Goal: Information Seeking & Learning: Learn about a topic

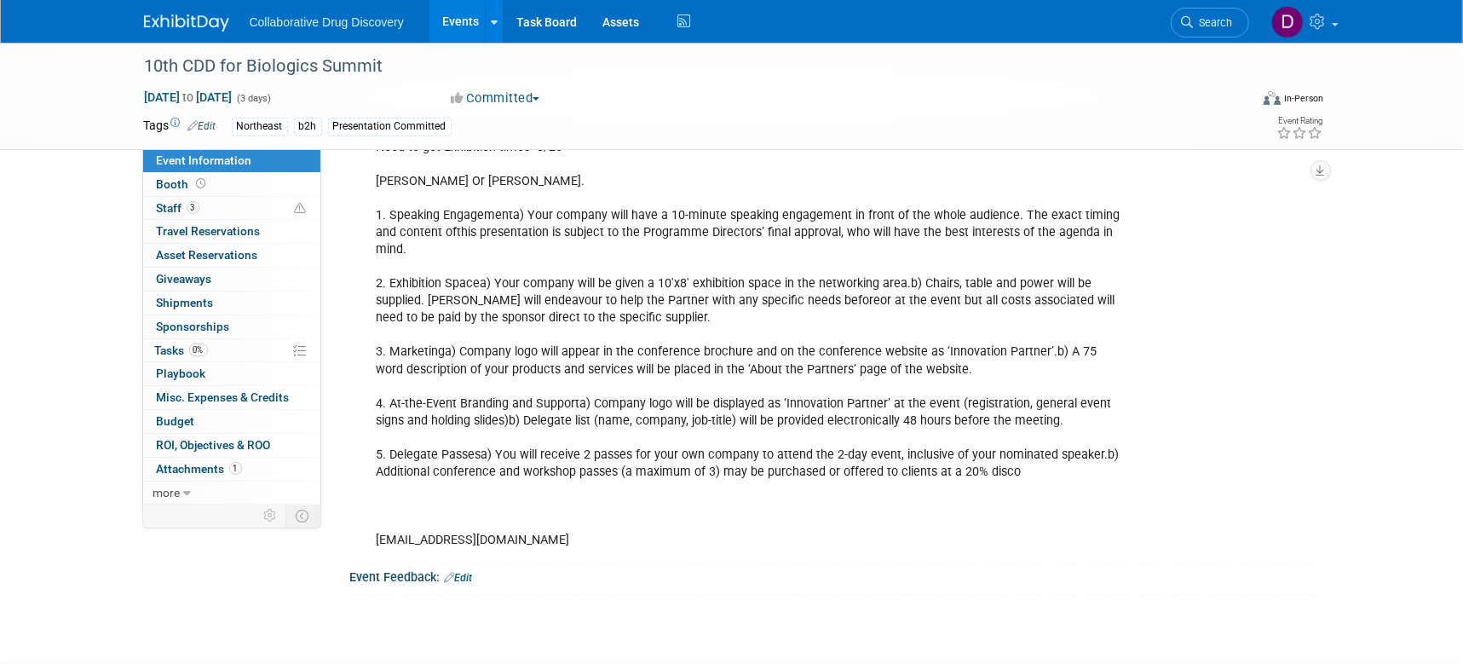
scroll to position [515, 0]
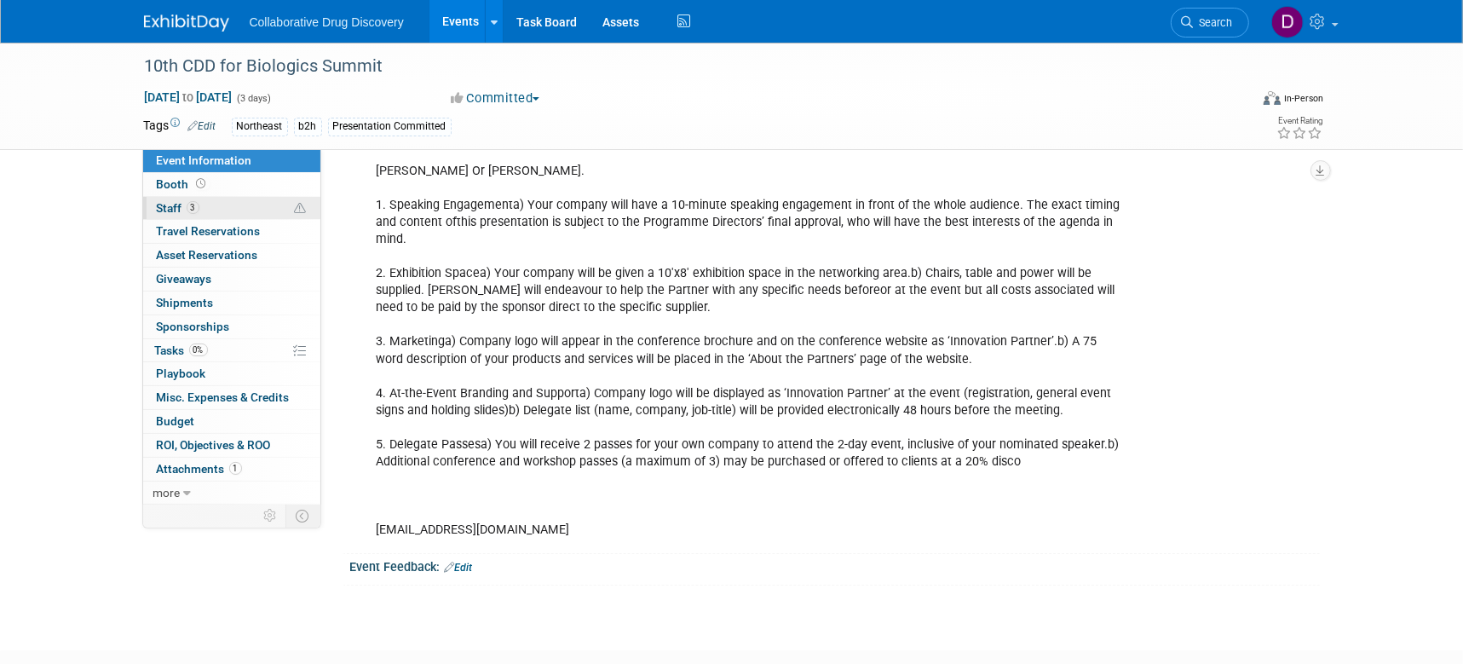
click at [239, 197] on link "3 Staff 3" at bounding box center [231, 208] width 177 height 23
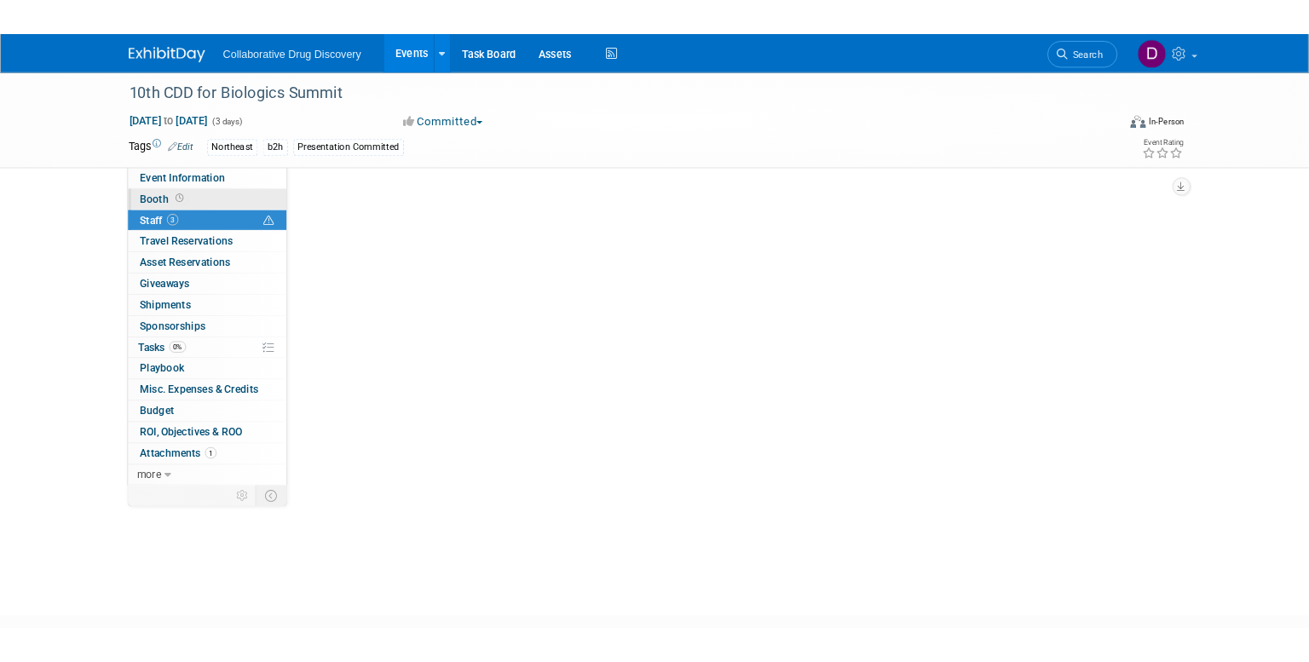
scroll to position [0, 0]
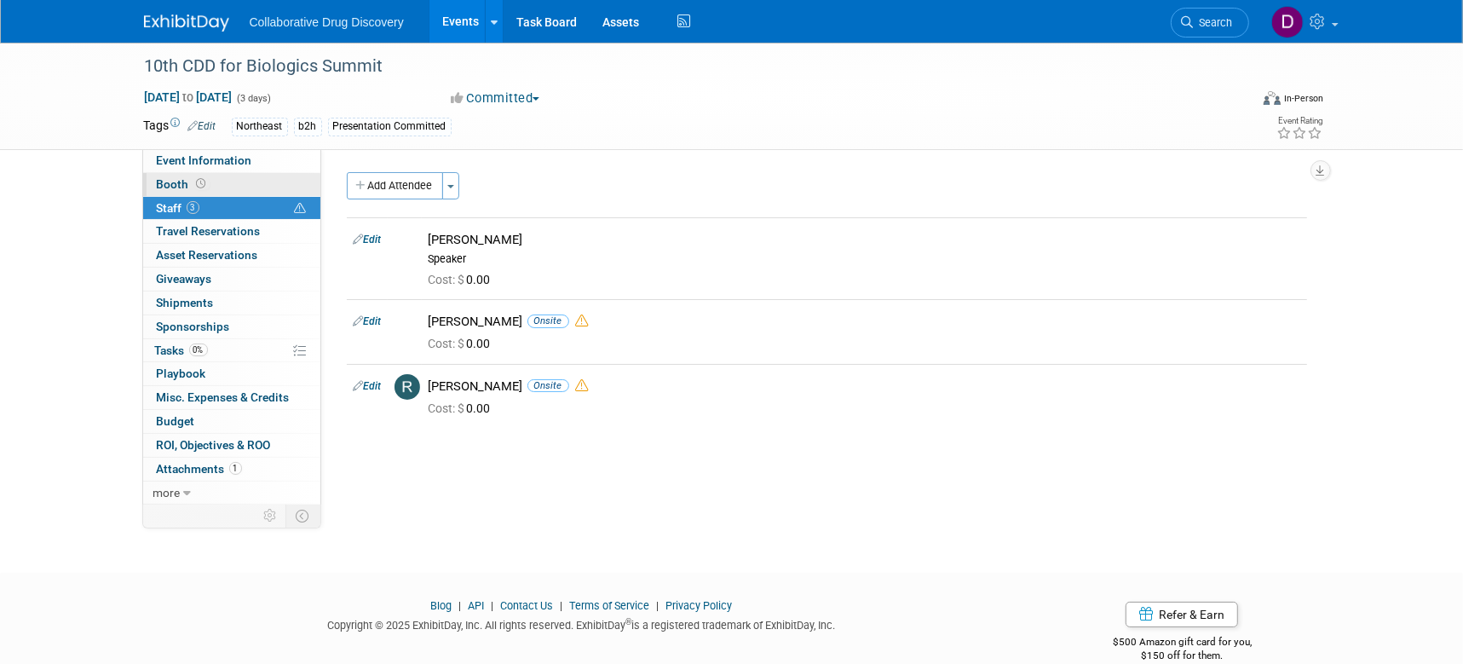
click at [241, 188] on link "Booth" at bounding box center [231, 184] width 177 height 23
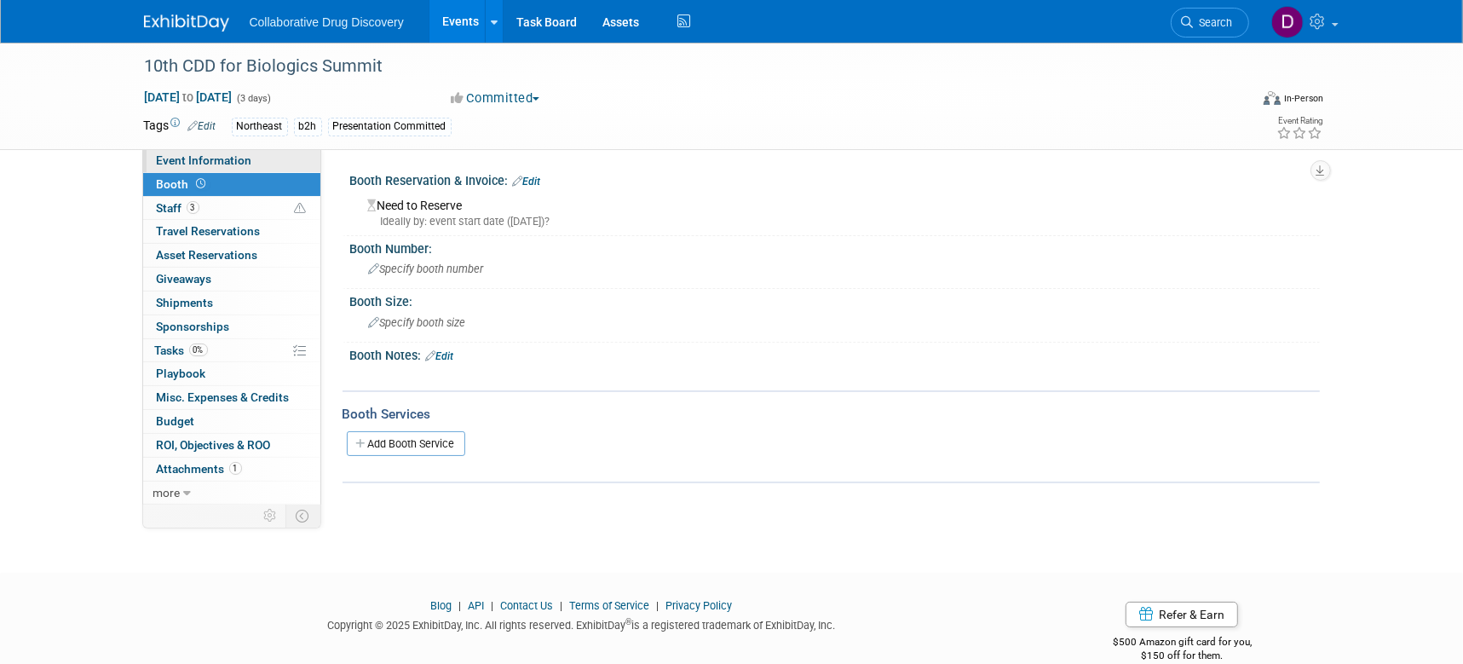
click at [236, 163] on span "Event Information" at bounding box center [204, 160] width 95 height 14
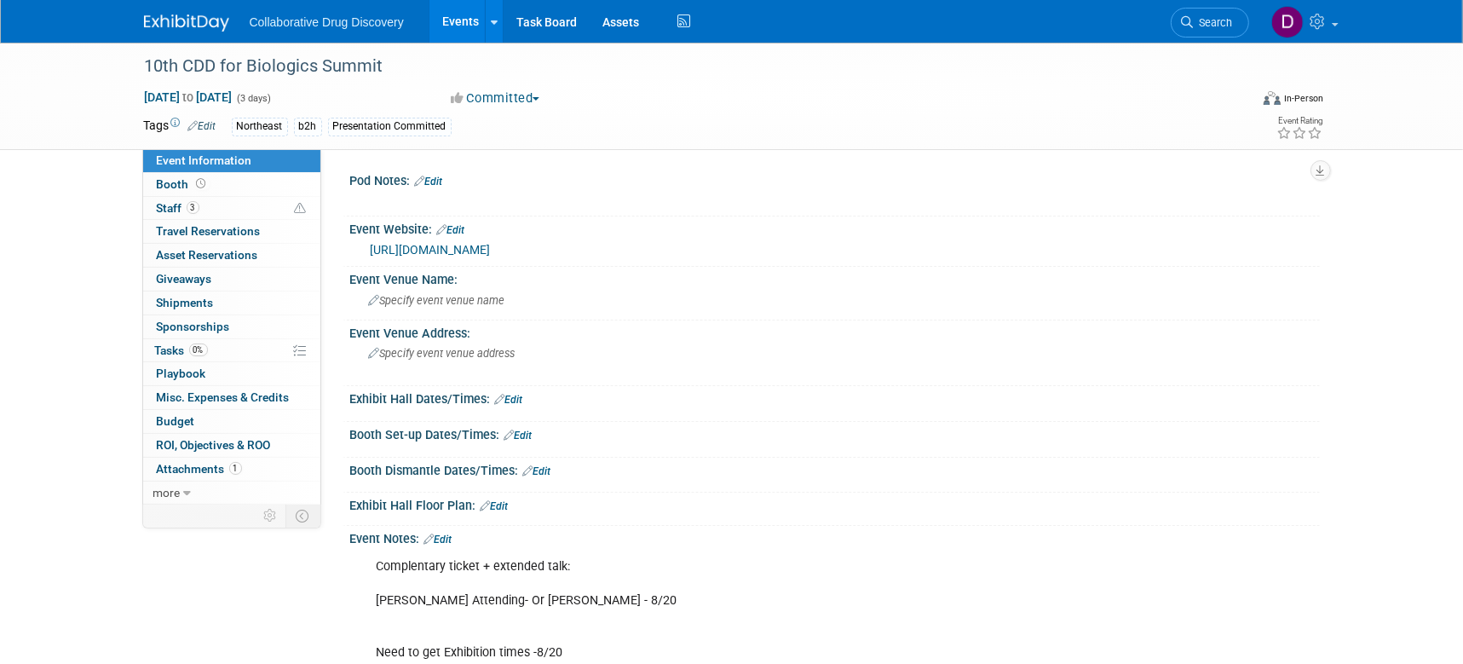
click at [491, 252] on link "https://cdd-biologics.com/?utm_source=internal&utm_medium=email&utm_campaign=re…" at bounding box center [431, 250] width 120 height 14
click at [208, 336] on link "0 Sponsorships 0" at bounding box center [231, 326] width 177 height 23
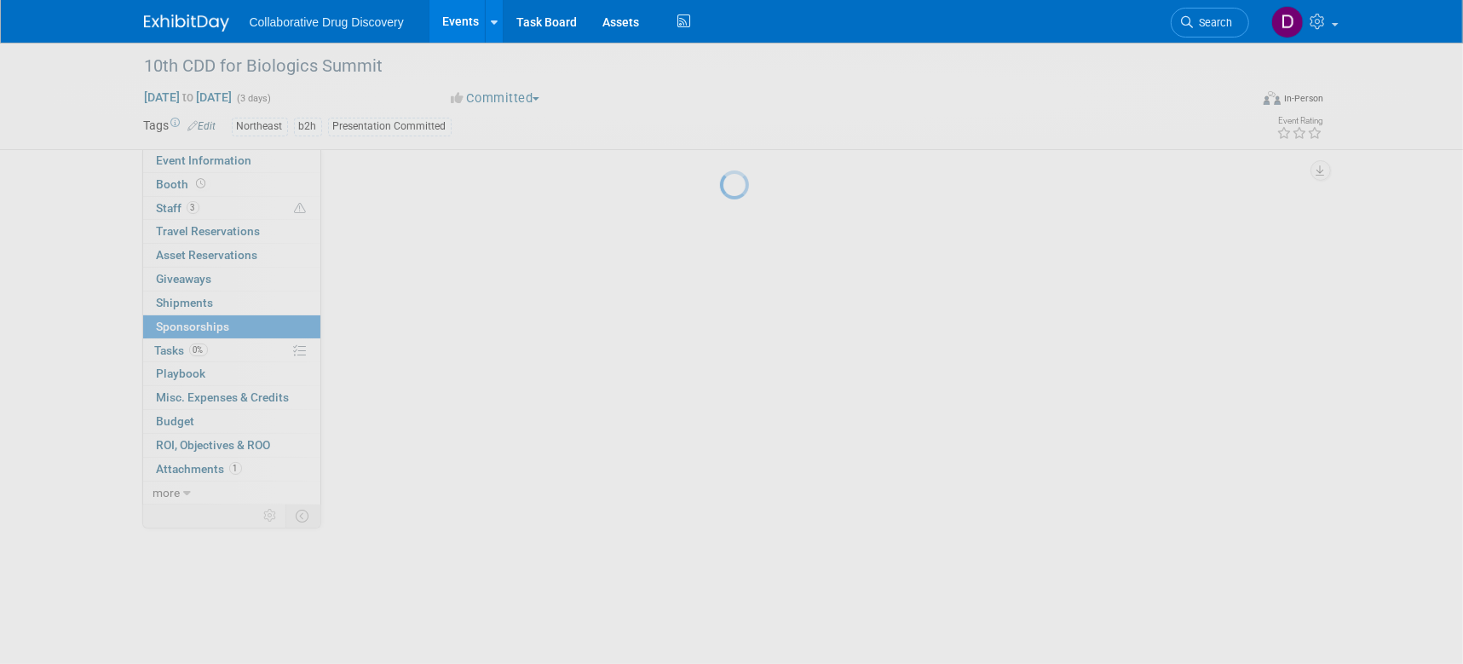
click at [720, 353] on div at bounding box center [732, 332] width 24 height 664
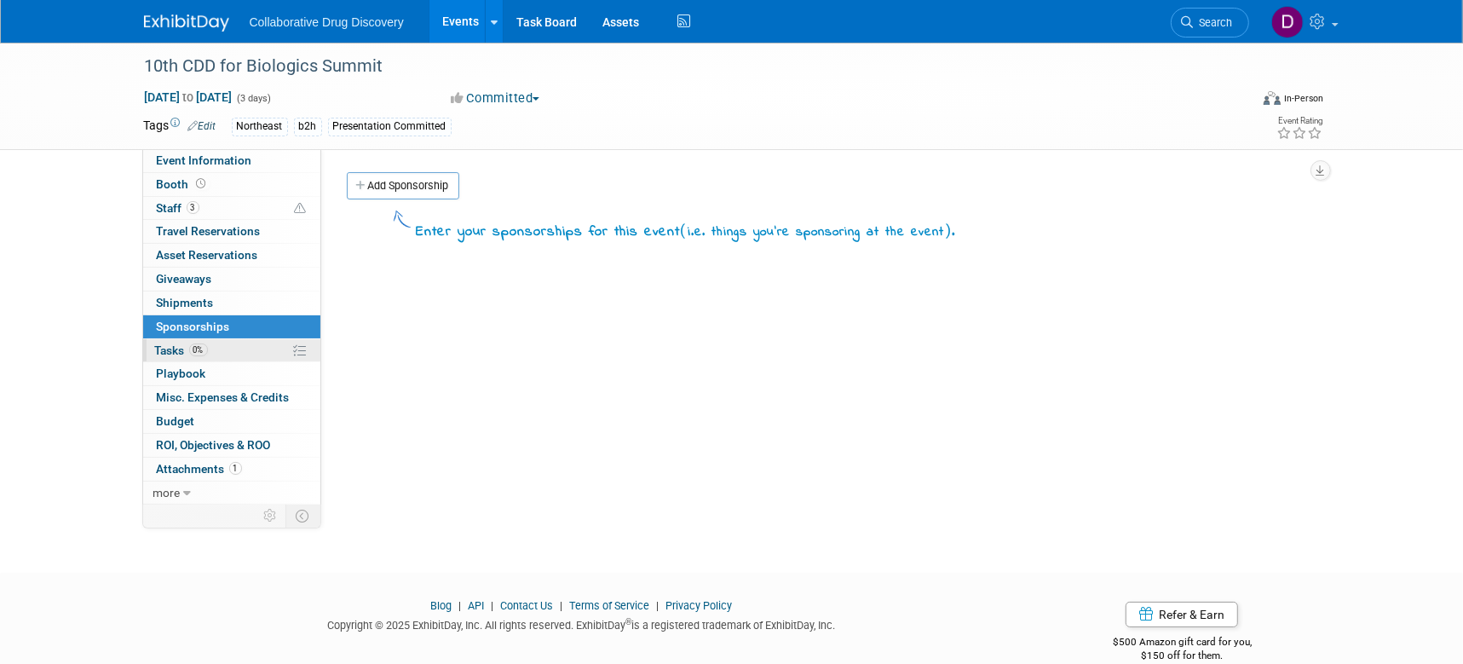
click at [186, 356] on span "Tasks 0%" at bounding box center [181, 350] width 53 height 14
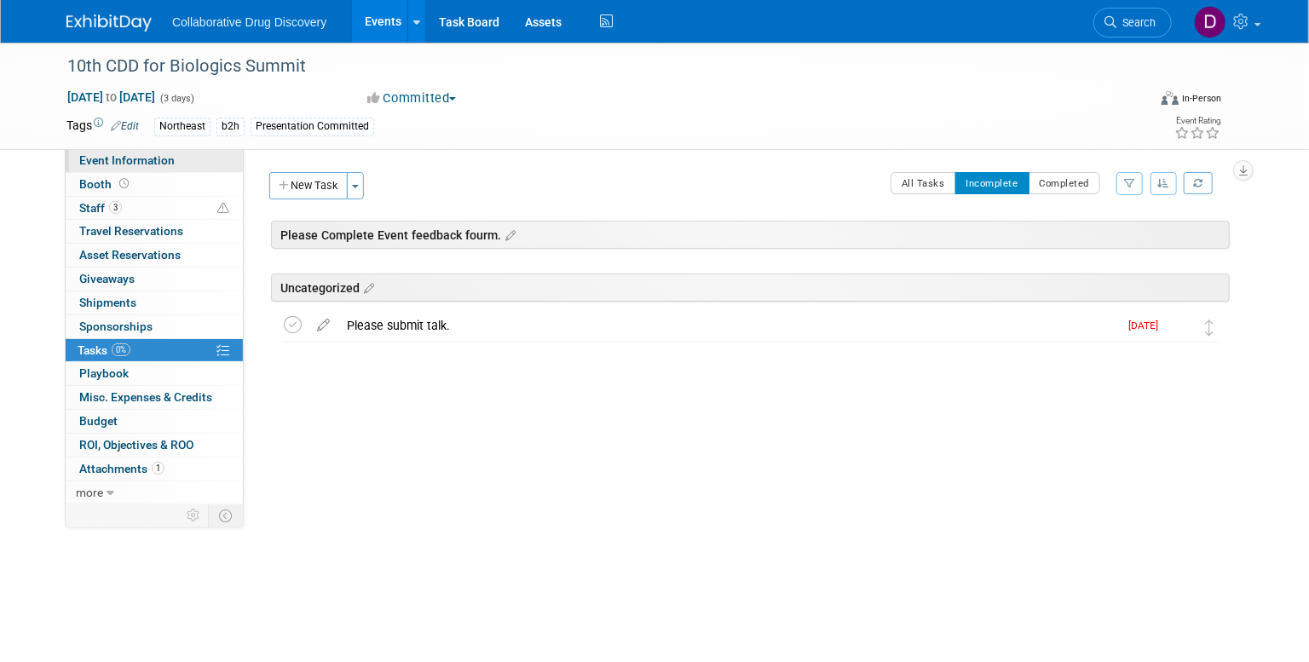
click at [147, 168] on link "Event Information" at bounding box center [154, 160] width 177 height 23
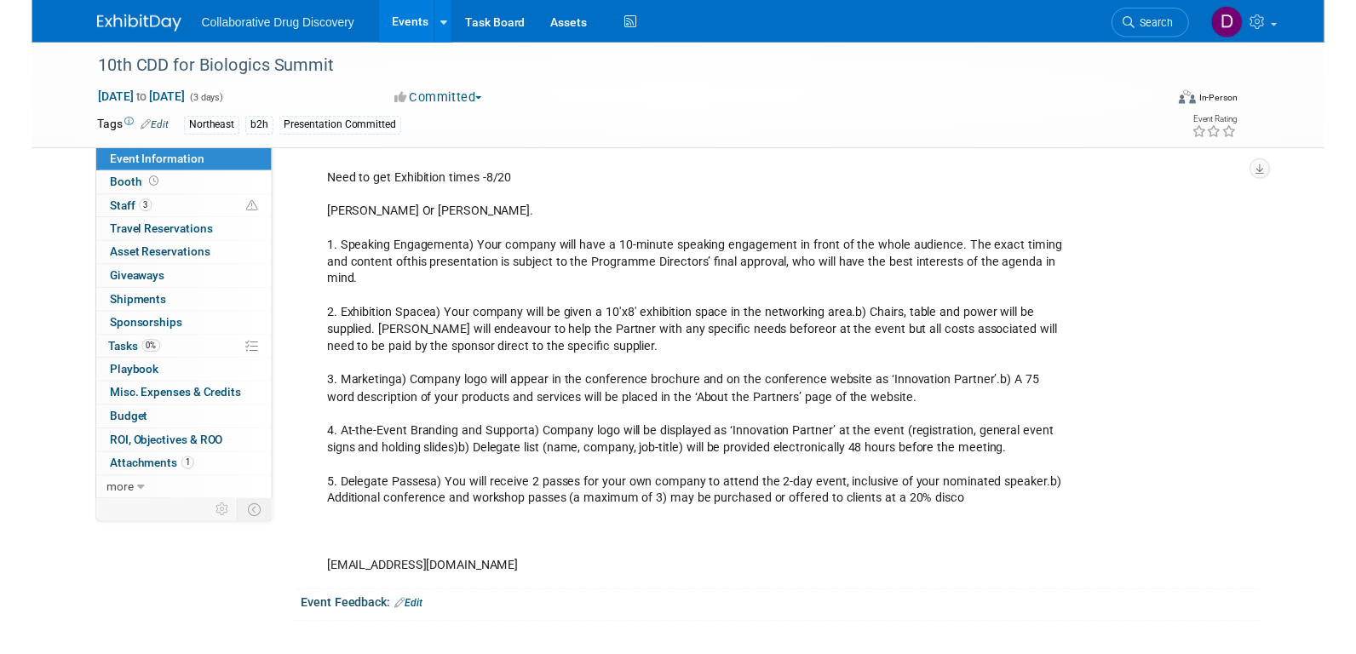
scroll to position [200, 0]
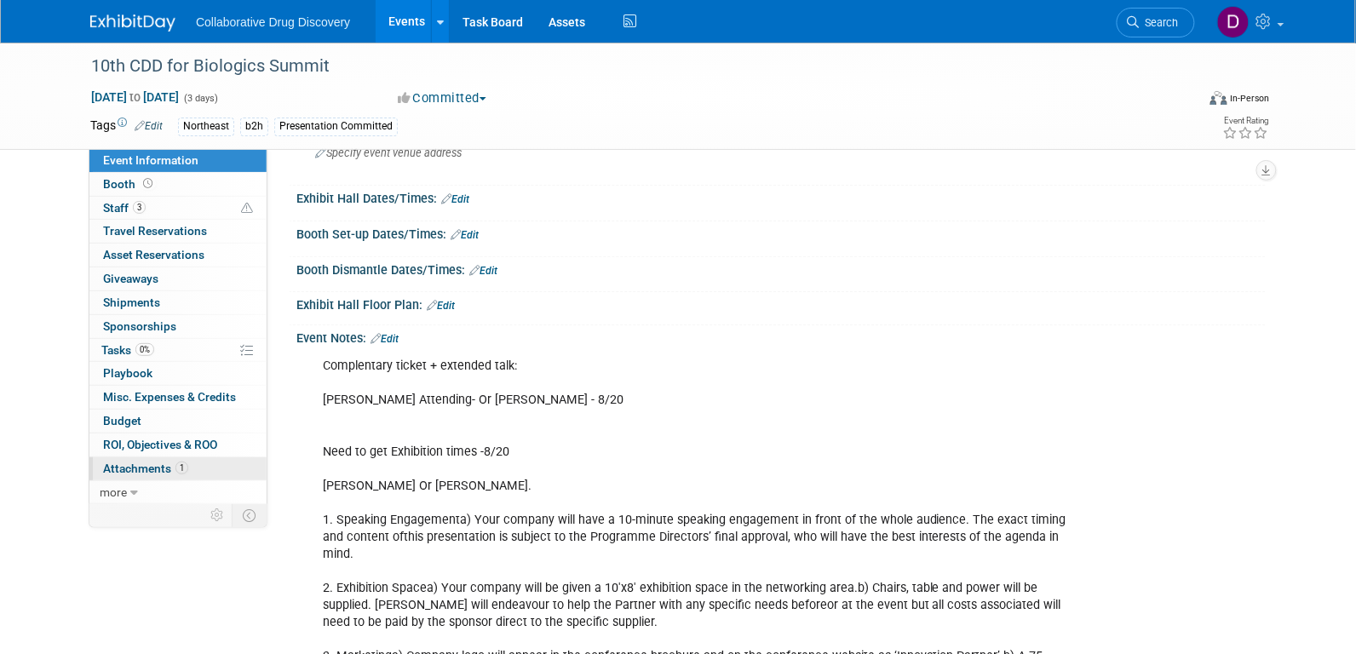
click at [170, 458] on link "1 Attachments 1" at bounding box center [177, 469] width 177 height 23
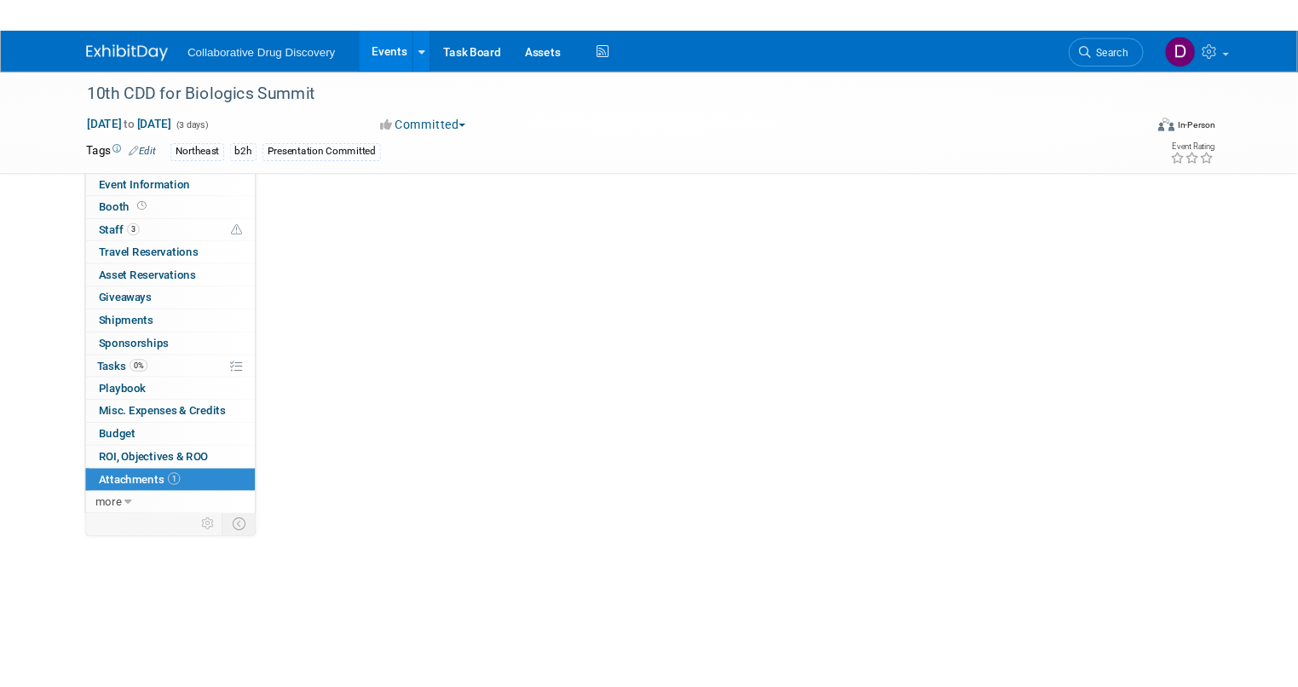
scroll to position [0, 0]
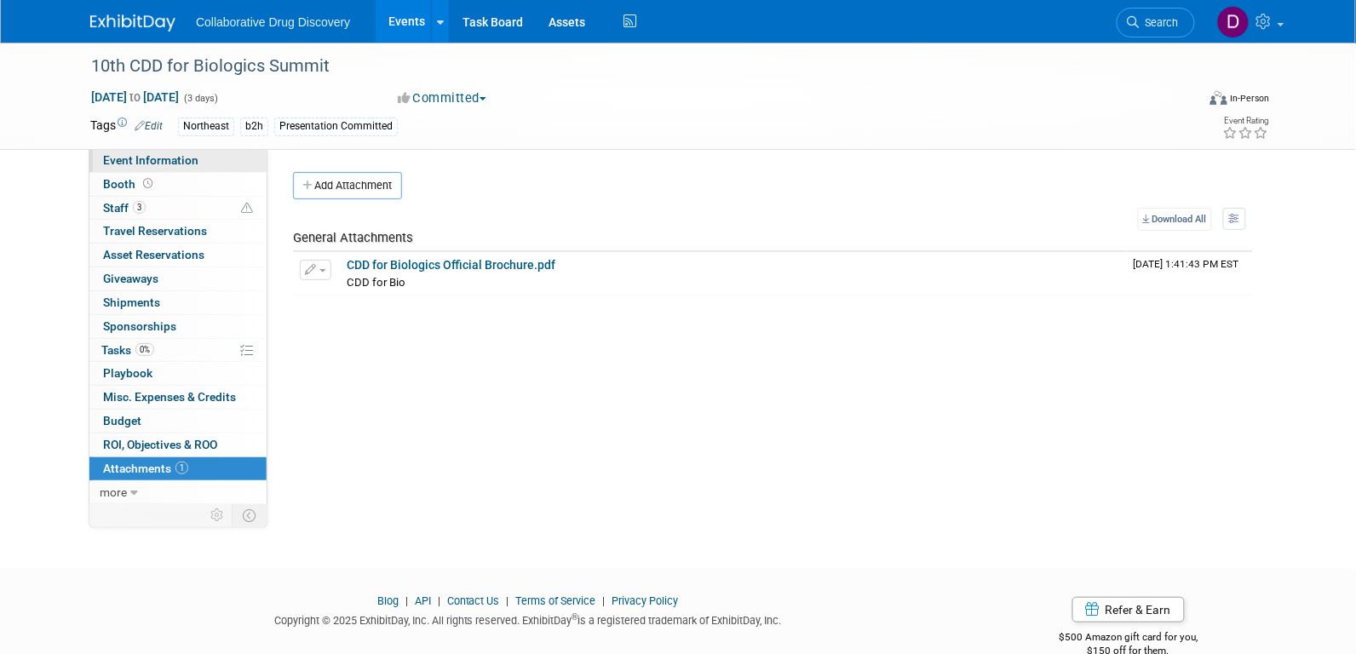
click at [187, 165] on span "Event Information" at bounding box center [150, 160] width 95 height 14
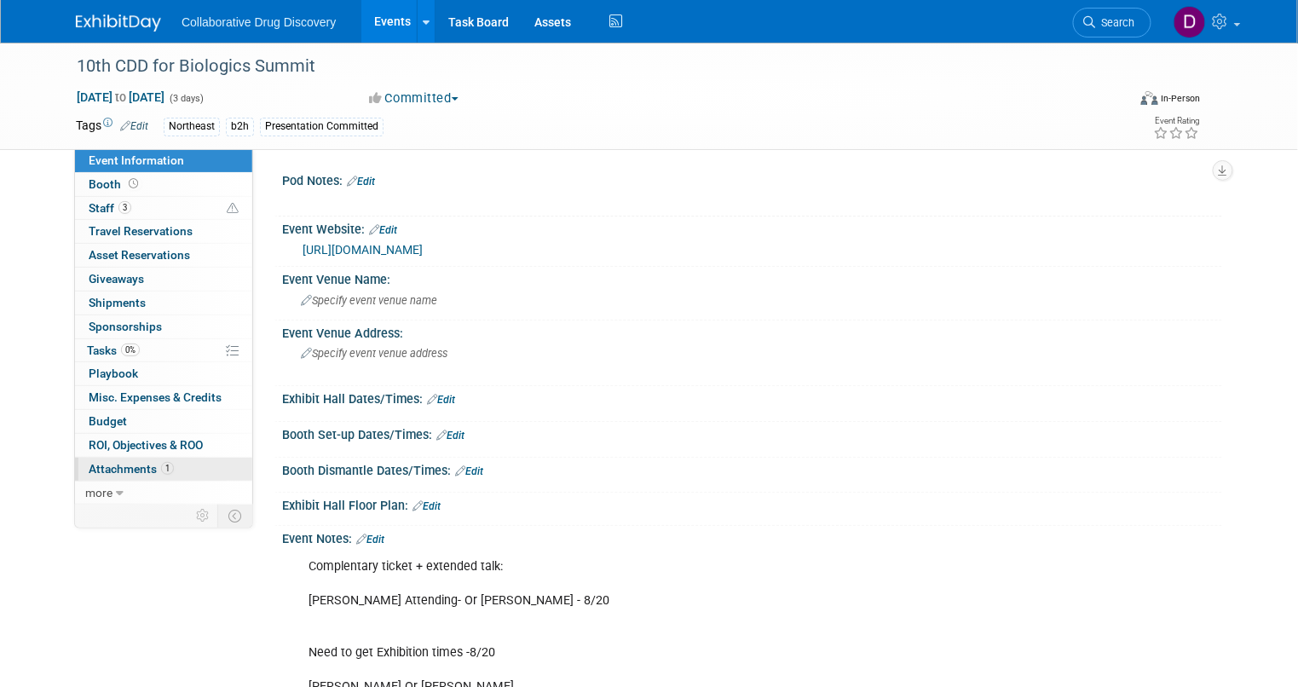
click at [138, 464] on span "Attachments 1" at bounding box center [131, 469] width 85 height 14
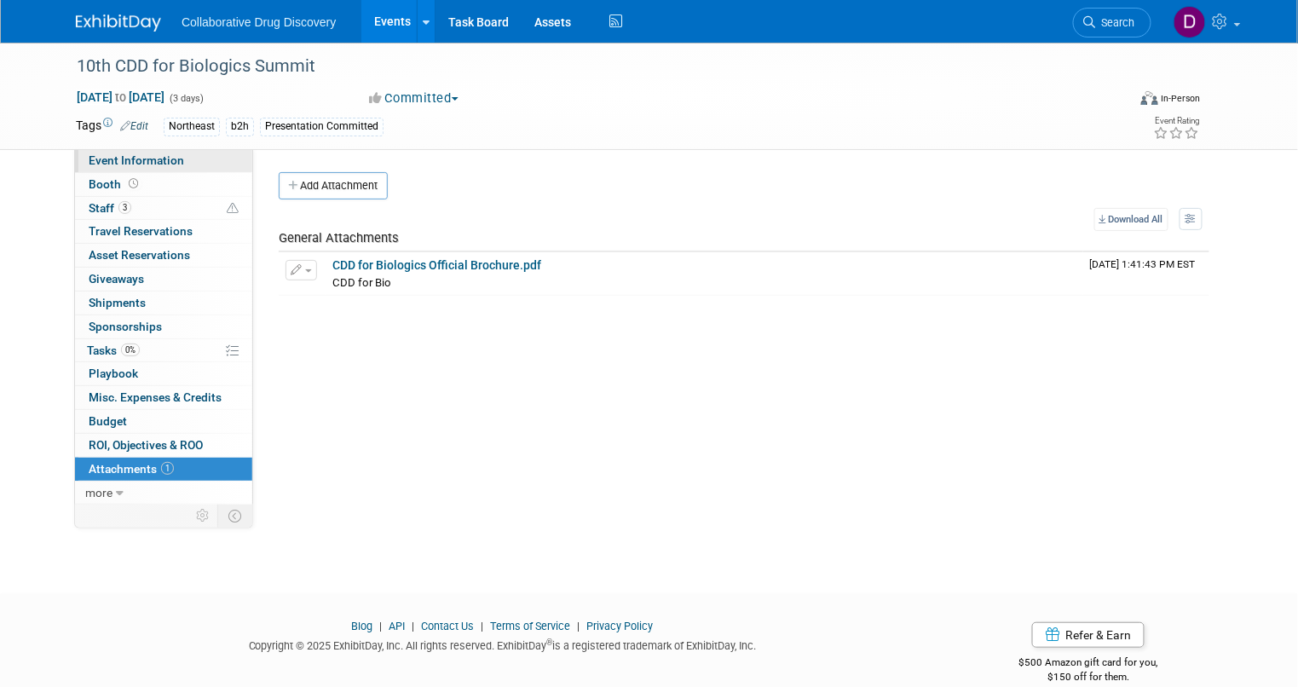
click at [165, 169] on link "Event Information" at bounding box center [163, 160] width 177 height 23
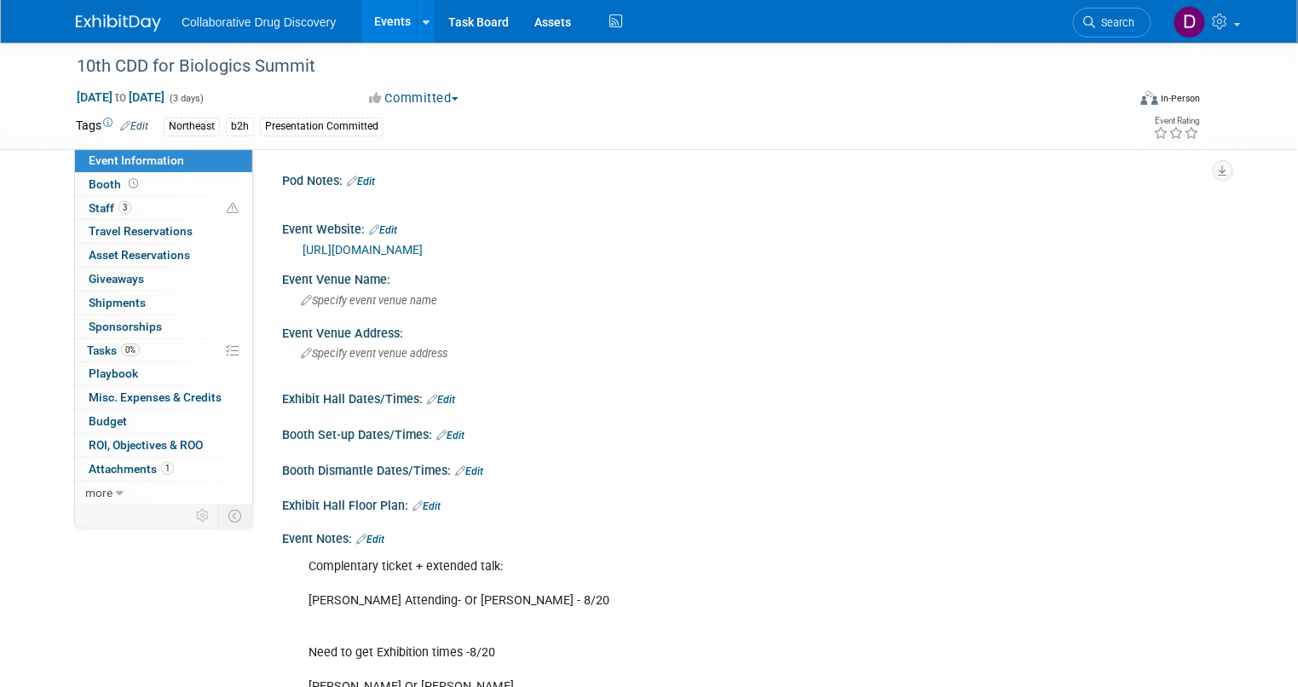
click at [423, 256] on link "https://cdd-biologics.com/?utm_source=internal&utm_medium=email&utm_campaign=re…" at bounding box center [362, 250] width 120 height 14
click at [184, 69] on div "10th CDD for Biologics Summit" at bounding box center [588, 66] width 1034 height 31
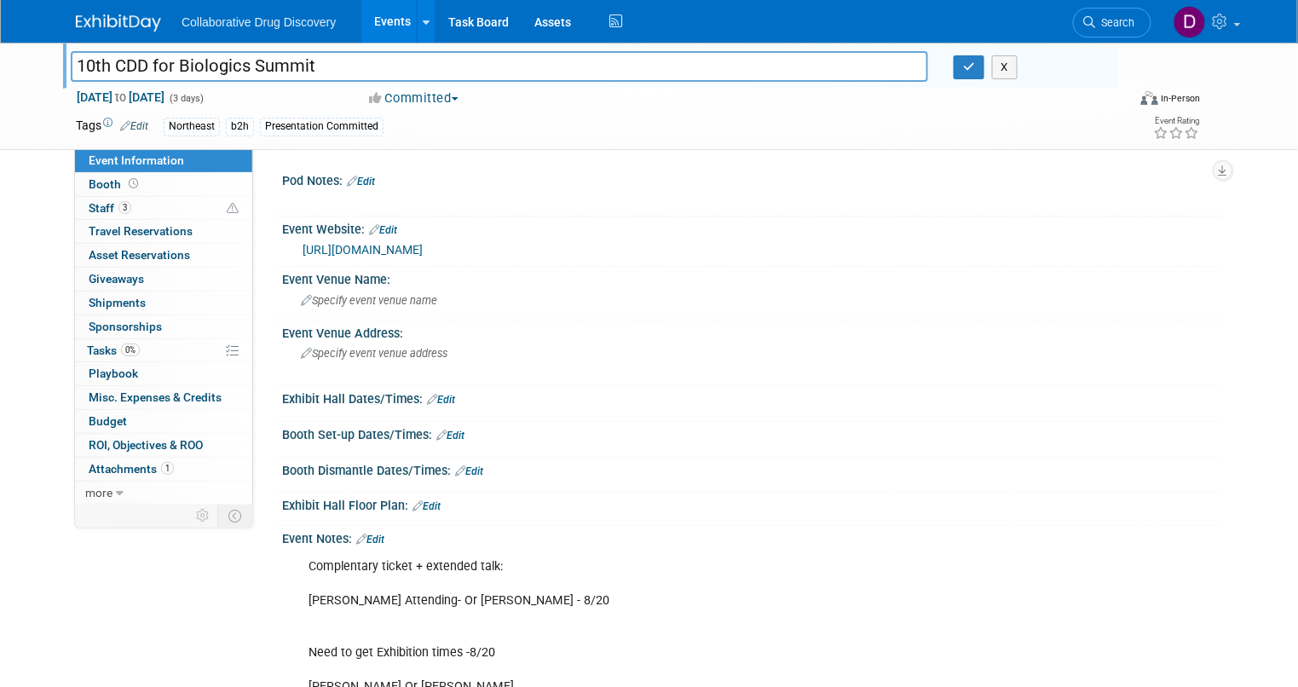
click at [184, 69] on input "10th CDD for Biologics Summit" at bounding box center [499, 66] width 857 height 30
click at [184, 70] on input "10th CDD for Biologics Summit" at bounding box center [499, 66] width 857 height 30
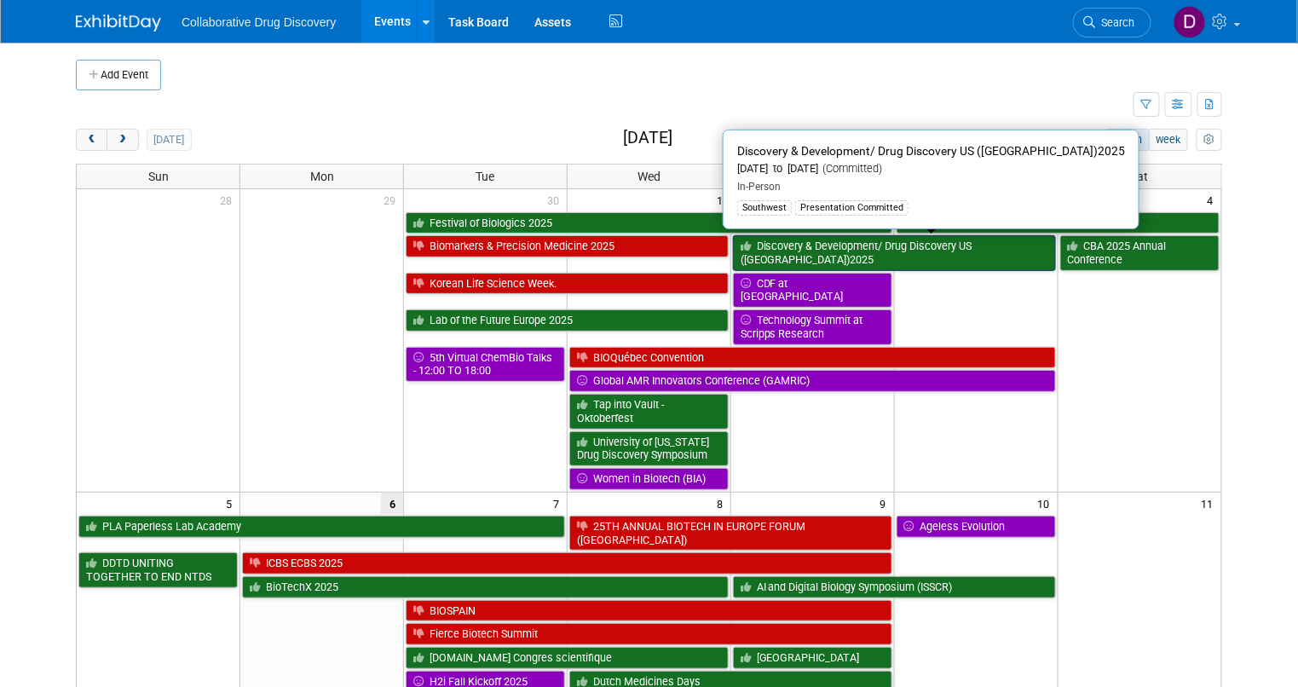
click at [844, 245] on link "Discovery & Development/ Drug Discovery US ([GEOGRAPHIC_DATA])2025" at bounding box center [894, 252] width 323 height 35
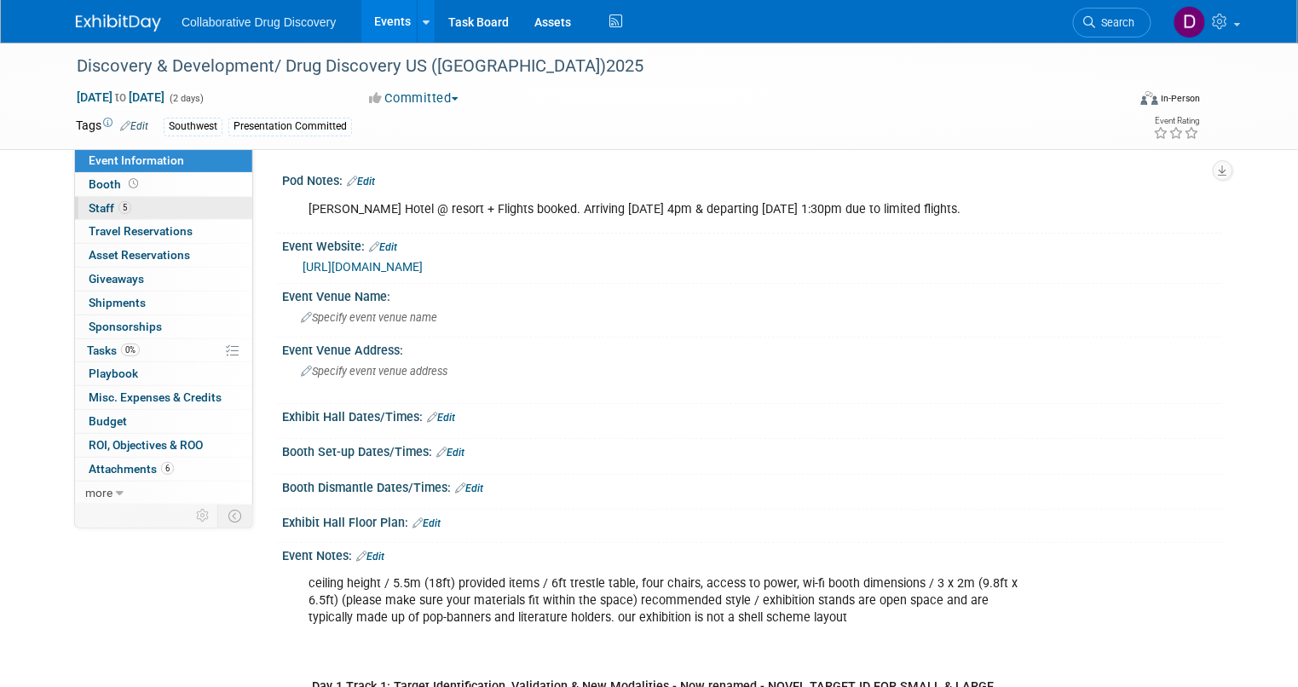
click at [125, 209] on link "5 Staff 5" at bounding box center [163, 208] width 177 height 23
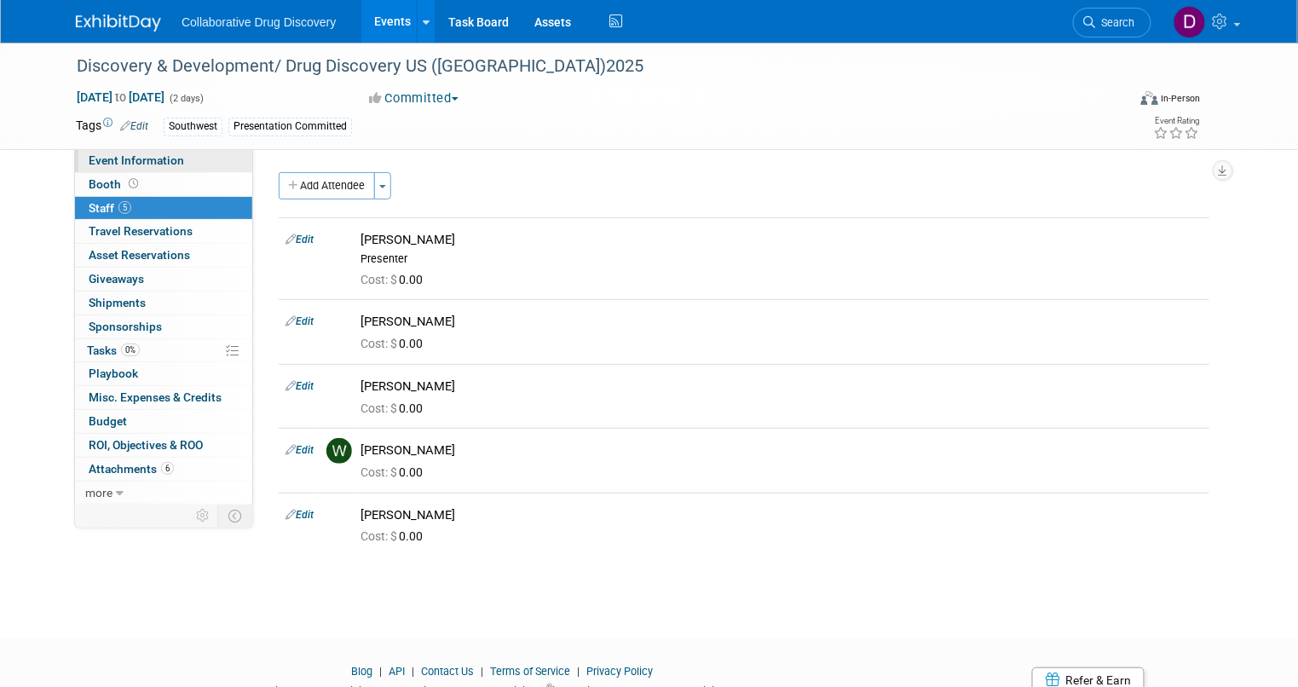
click at [155, 153] on span "Event Information" at bounding box center [136, 160] width 95 height 14
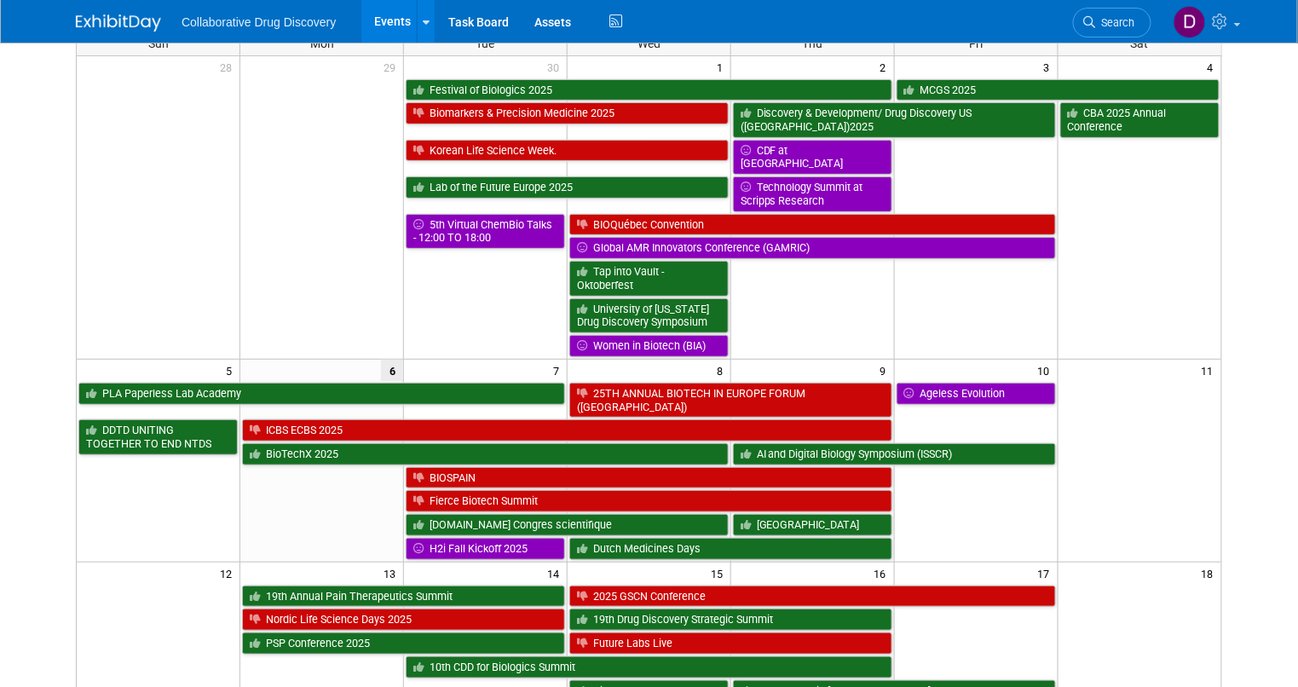
scroll to position [143, 0]
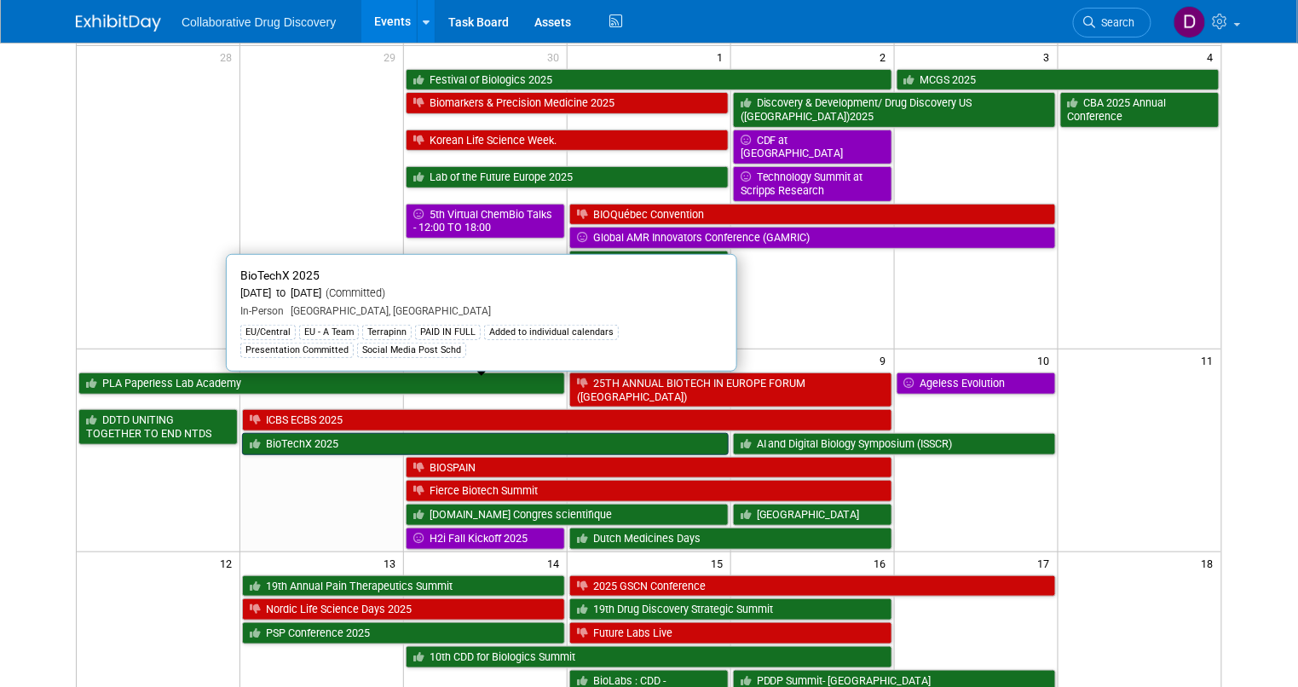
click at [326, 433] on link "BioTechX 2025" at bounding box center [485, 444] width 486 height 22
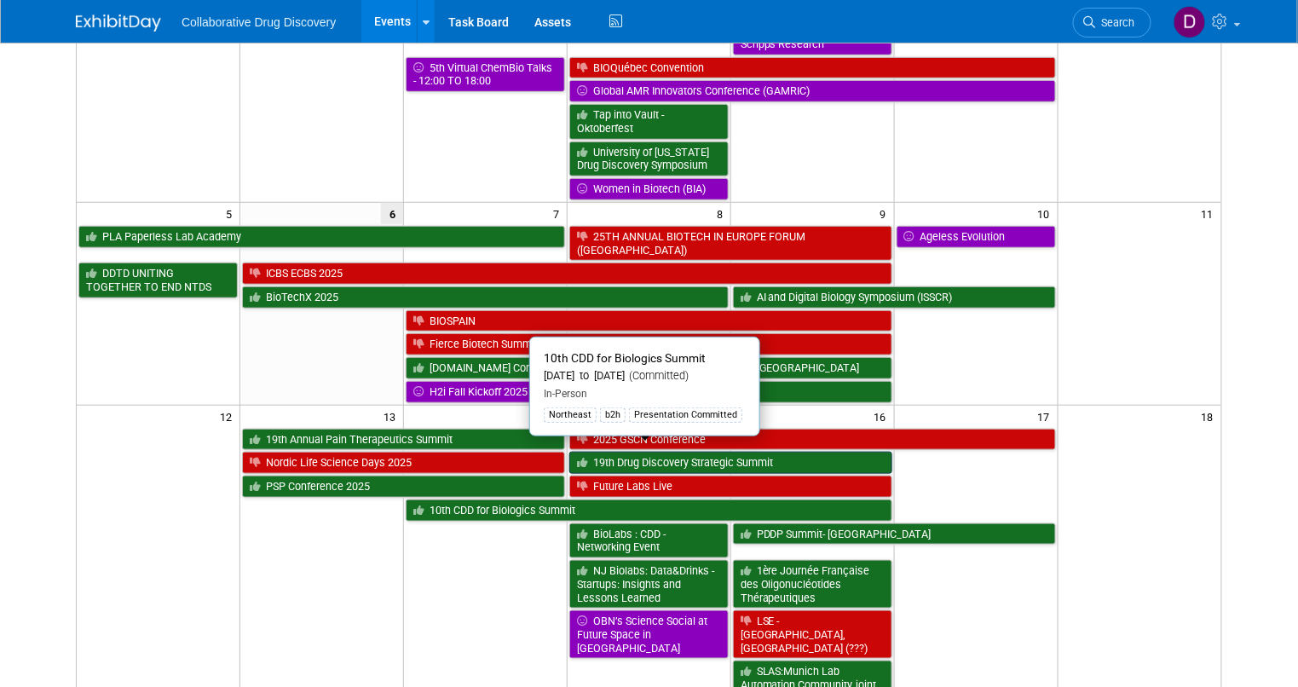
scroll to position [347, 0]
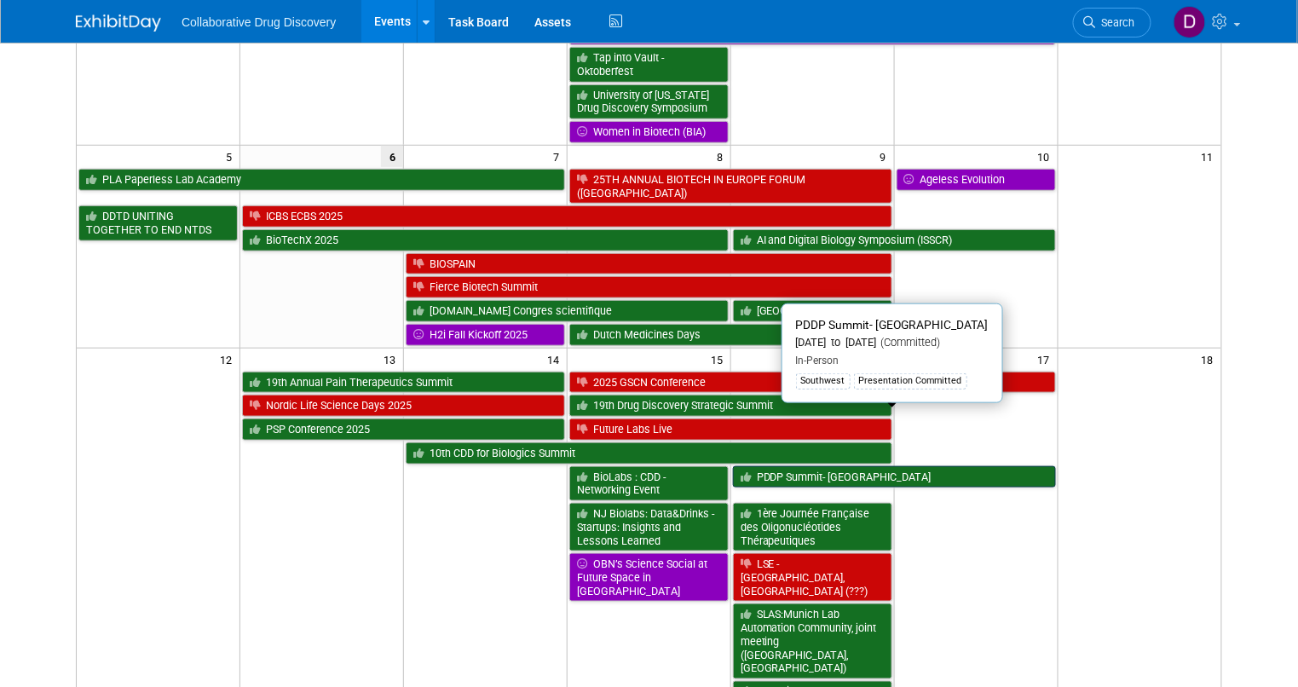
click at [870, 466] on link "PDDP Summit- [GEOGRAPHIC_DATA]" at bounding box center [894, 477] width 323 height 22
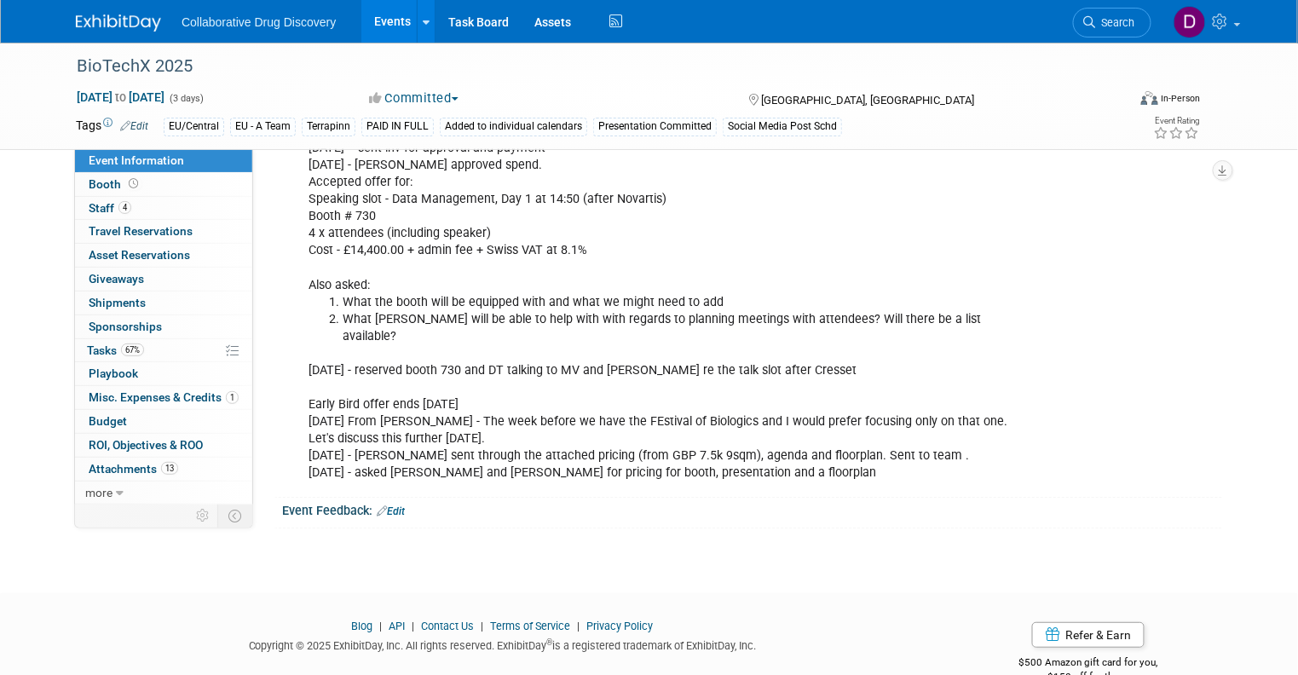
scroll to position [1931, 0]
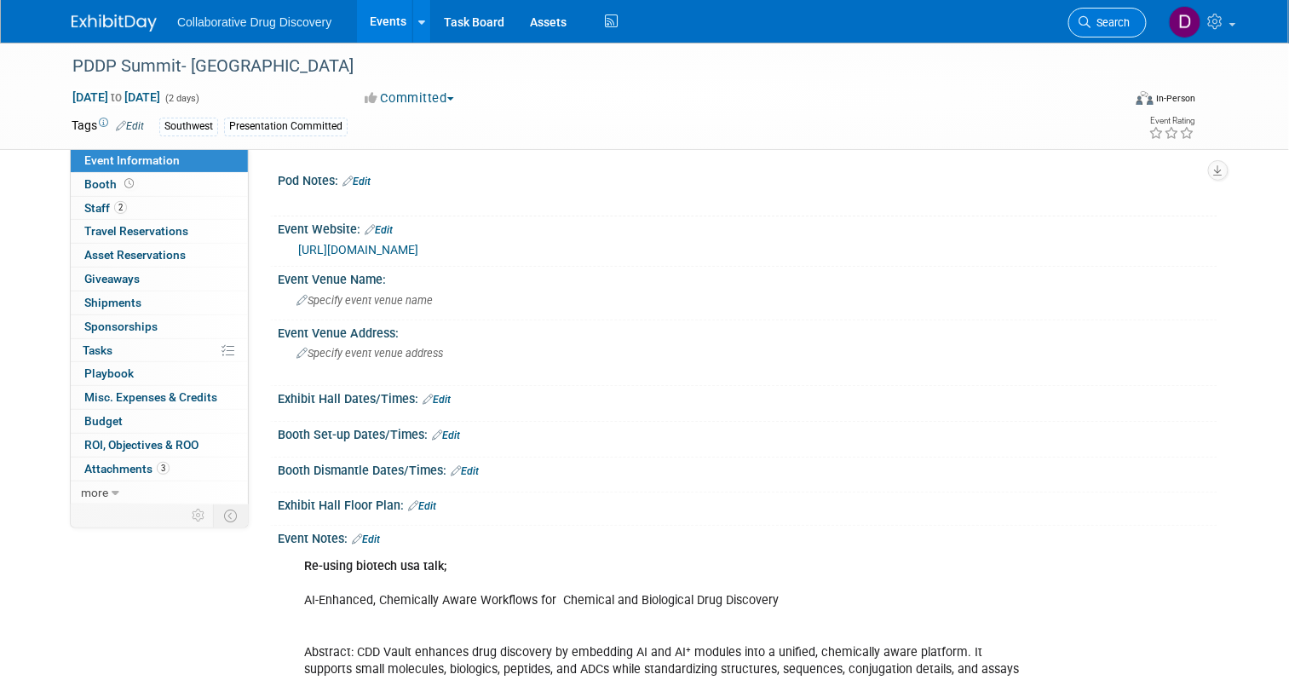
click at [1114, 24] on span "Search" at bounding box center [1110, 22] width 39 height 13
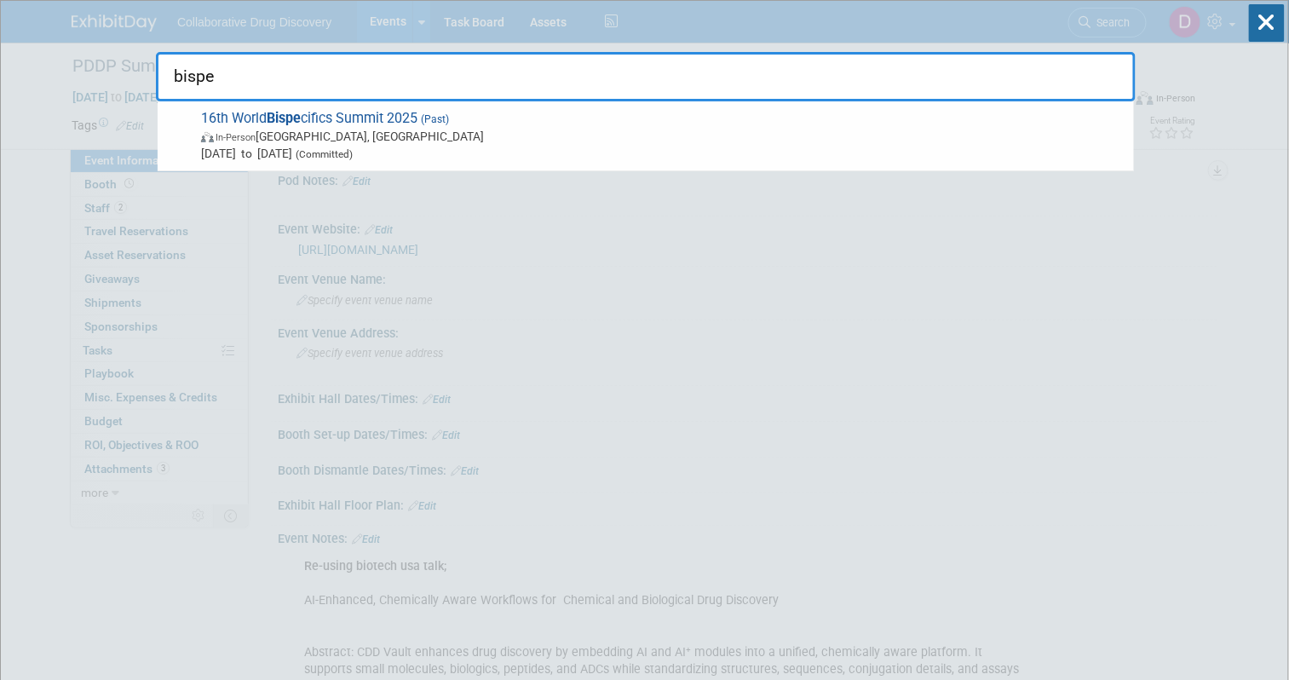
type input "bispe"
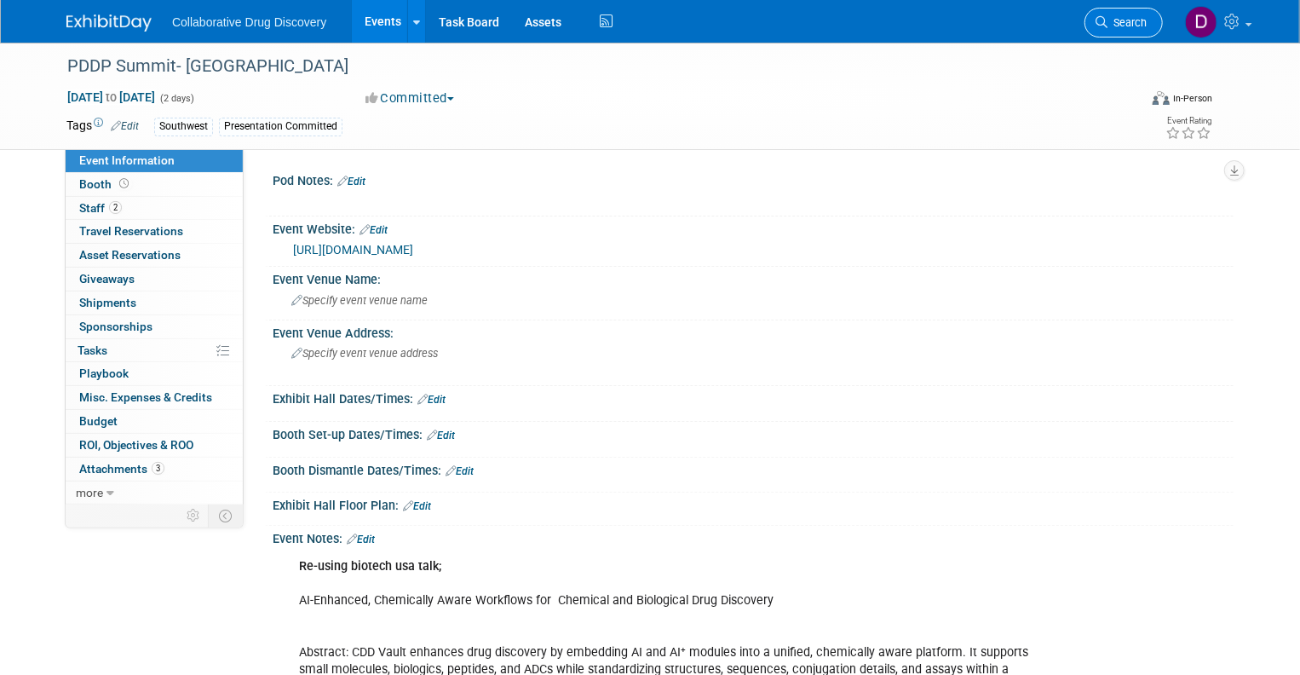
click at [1104, 27] on icon at bounding box center [1102, 22] width 12 height 12
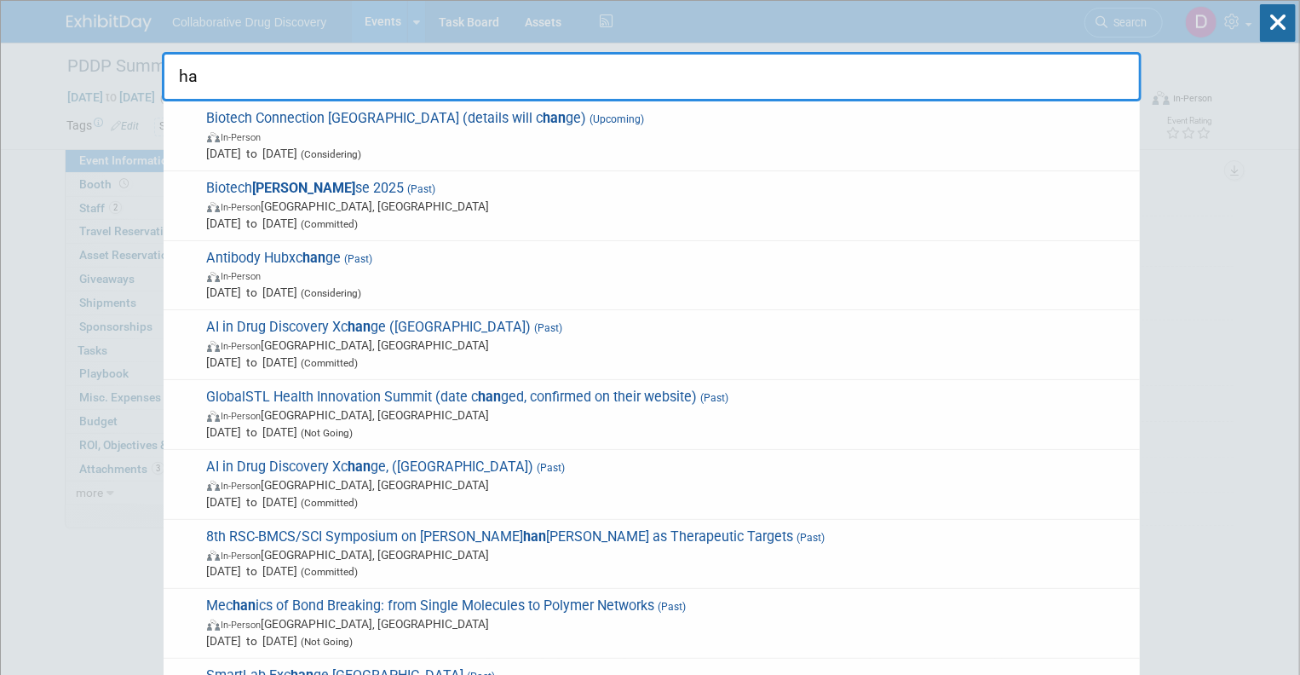
type input "h"
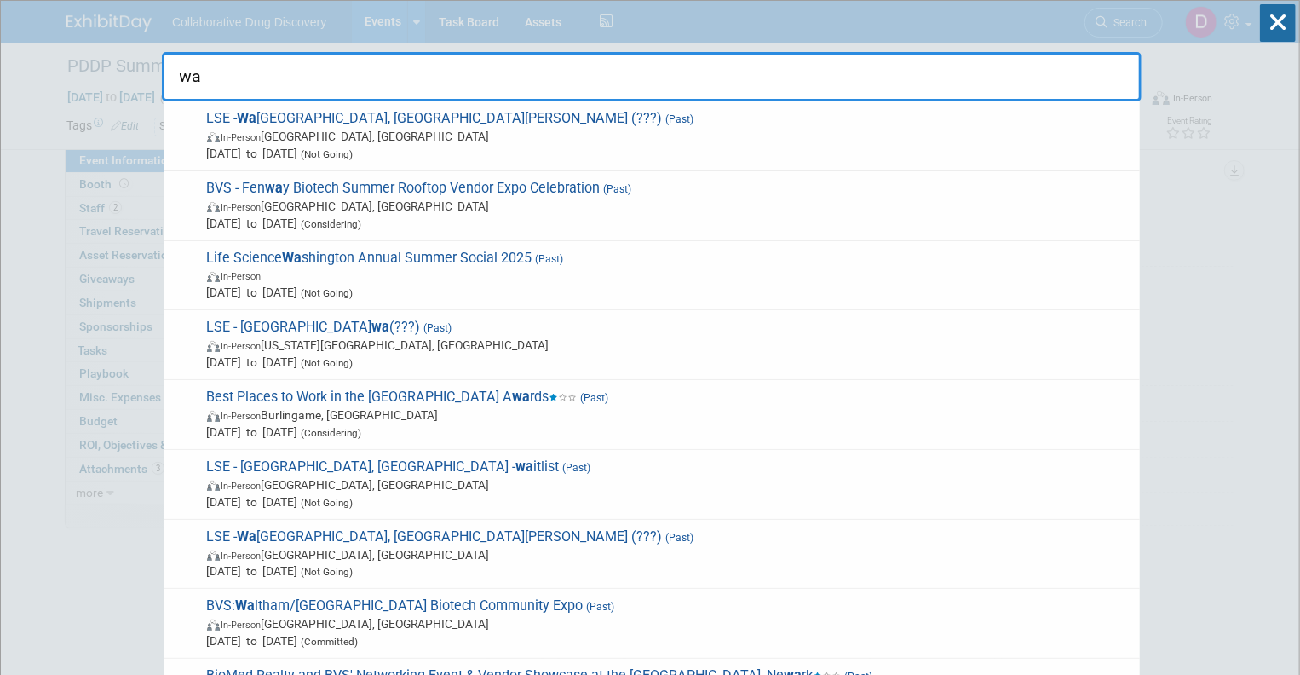
type input "w"
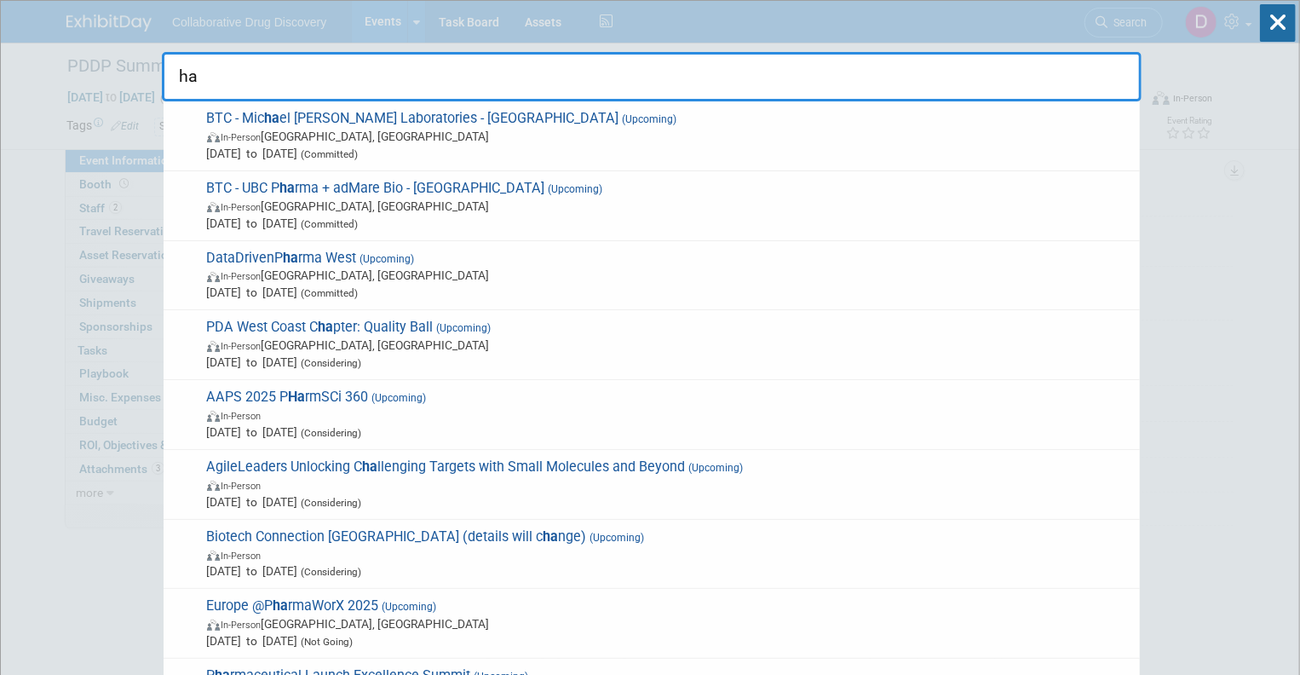
type input "ha"
